Goal: Information Seeking & Learning: Compare options

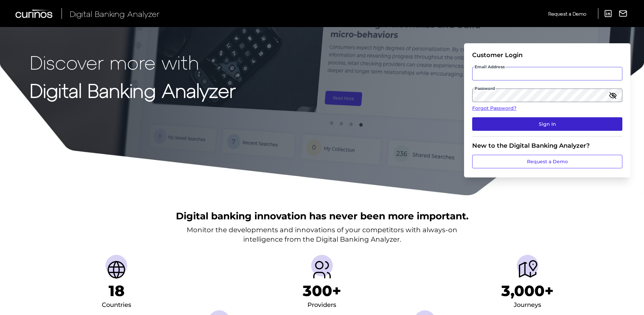
type input "digital@thenottingham.com"
click at [534, 123] on button "Sign In" at bounding box center [547, 124] width 150 height 14
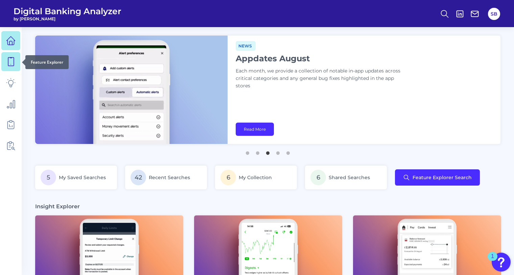
click at [15, 63] on icon at bounding box center [10, 61] width 9 height 9
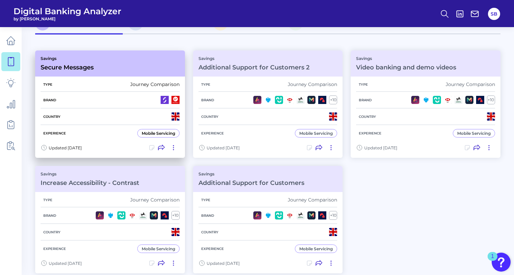
scroll to position [58, 0]
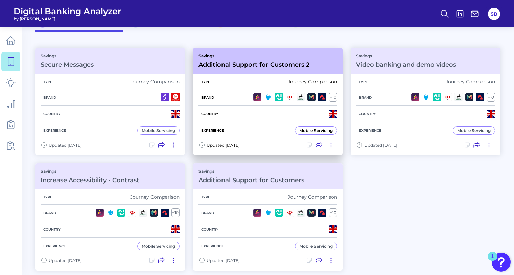
click at [230, 60] on div "Savings Additional Support for Customers 2" at bounding box center [253, 60] width 111 height 15
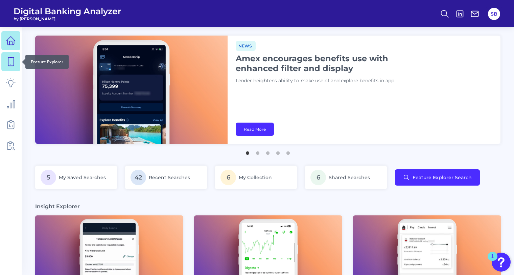
click at [13, 64] on icon at bounding box center [10, 61] width 9 height 9
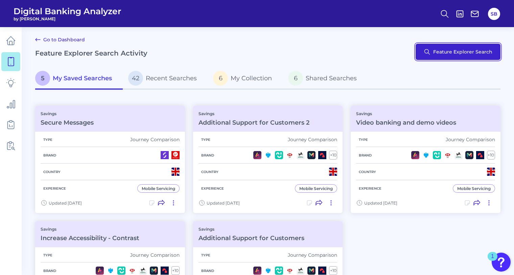
click at [456, 45] on button "Feature Explorer Search" at bounding box center [458, 52] width 85 height 16
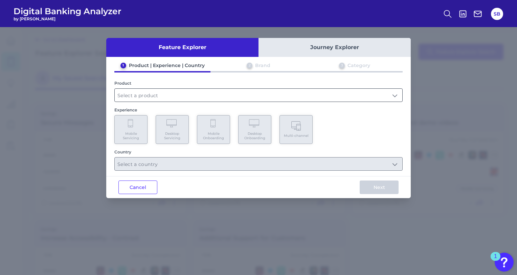
click at [171, 100] on input "text" at bounding box center [258, 95] width 287 height 13
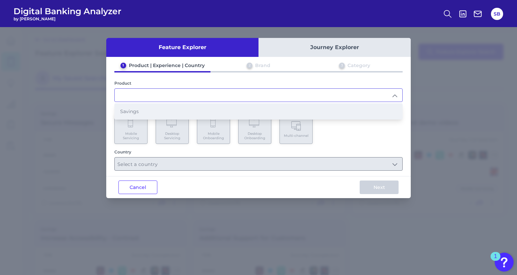
click at [155, 112] on li "Savings" at bounding box center [258, 111] width 287 height 16
type input "Savings"
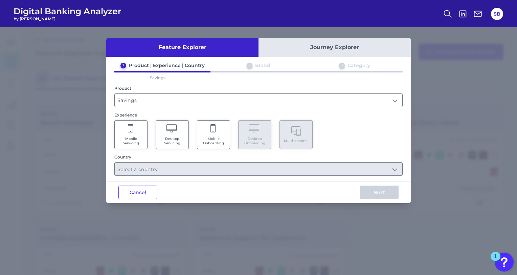
click at [170, 133] on icon at bounding box center [172, 128] width 12 height 9
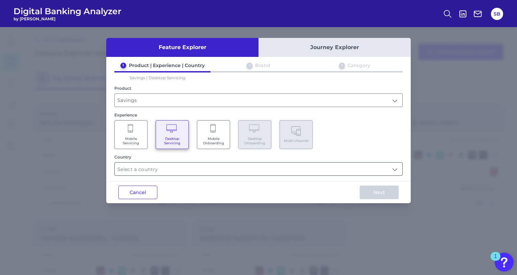
click at [250, 173] on input "text" at bounding box center [258, 168] width 287 height 13
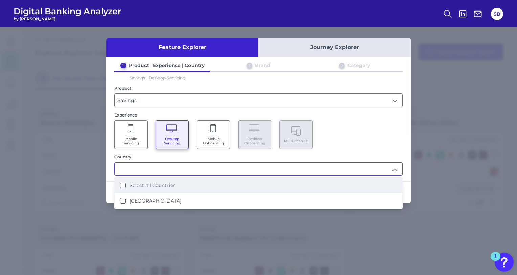
click at [150, 185] on label "Select all Countries" at bounding box center [152, 185] width 46 height 6
type input "Select all Countries"
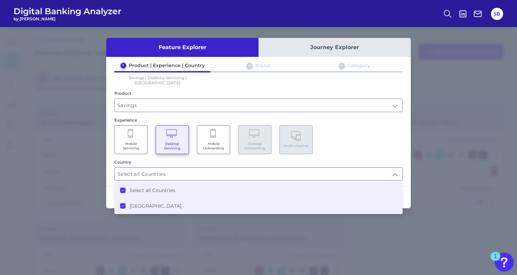
click at [360, 144] on div "Mobile Servicing Desktop Servicing Mobile Onboarding Desktop Onboarding Multi-c…" at bounding box center [258, 139] width 288 height 29
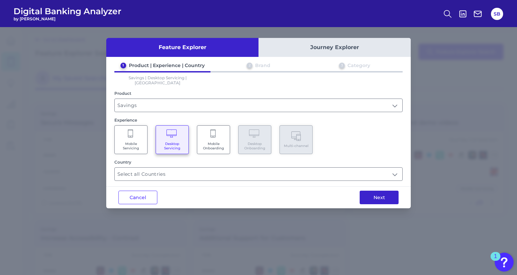
click at [375, 191] on button "Next" at bounding box center [378, 197] width 39 height 14
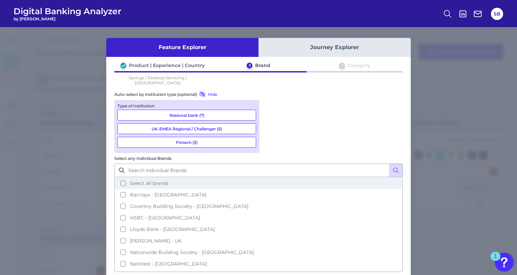
click at [270, 177] on button "Select all brands" at bounding box center [258, 182] width 287 height 11
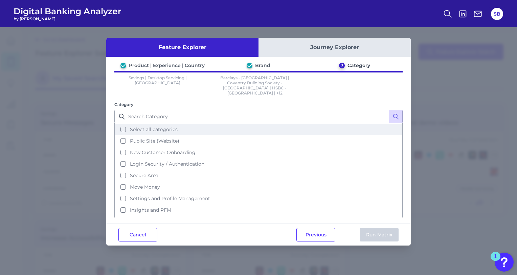
click at [122, 123] on button "Select all categories" at bounding box center [258, 128] width 287 height 11
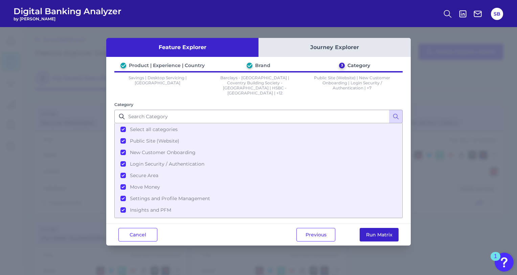
click at [372, 230] on button "Run Matrix" at bounding box center [378, 235] width 39 height 14
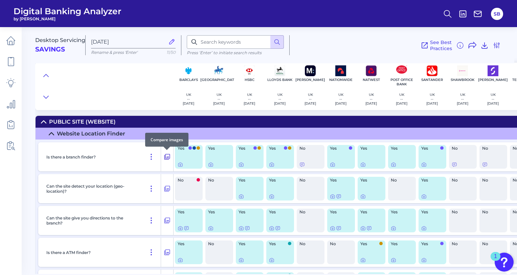
click at [169, 156] on icon at bounding box center [167, 156] width 7 height 8
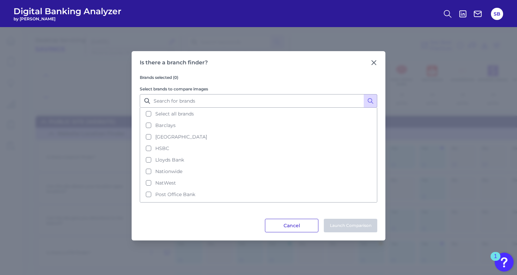
click at [283, 222] on button "Cancel" at bounding box center [291, 225] width 53 height 14
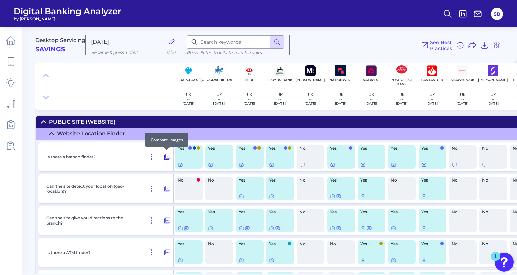
click at [165, 157] on icon at bounding box center [167, 157] width 6 height 6
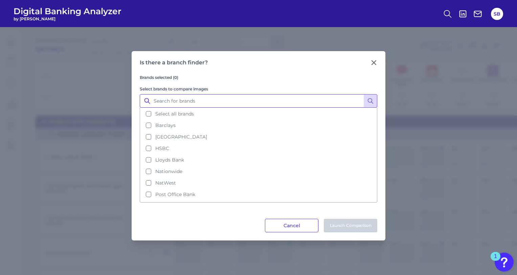
click at [142, 104] on input "Select brands to compare images" at bounding box center [258, 101] width 237 height 14
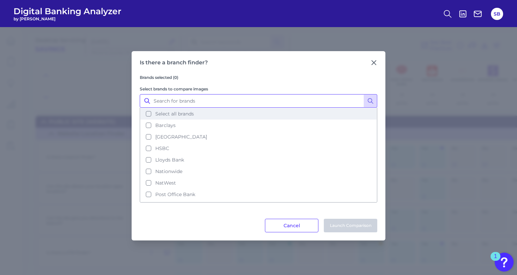
click at [149, 111] on button "Select all brands" at bounding box center [258, 113] width 236 height 11
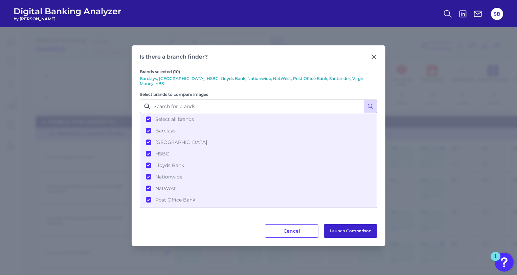
click at [344, 229] on button "Launch Comparison" at bounding box center [350, 231] width 53 height 14
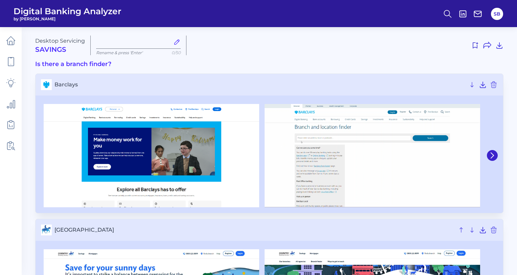
type input "[DATE]"
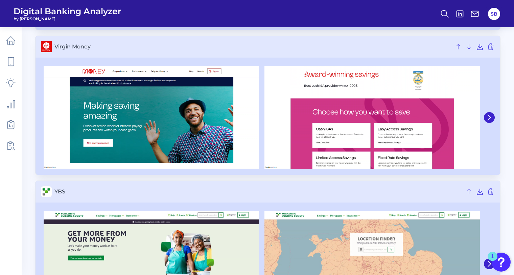
scroll to position [1221, 0]
